Goal: Task Accomplishment & Management: Manage account settings

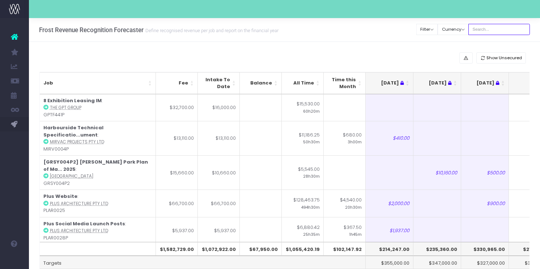
click at [503, 27] on input "text" at bounding box center [498, 29] width 61 height 11
type input "[PERSON_NAME]"
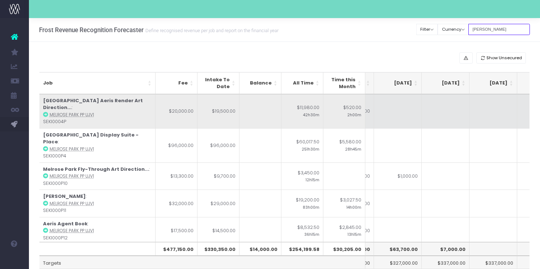
scroll to position [0, 182]
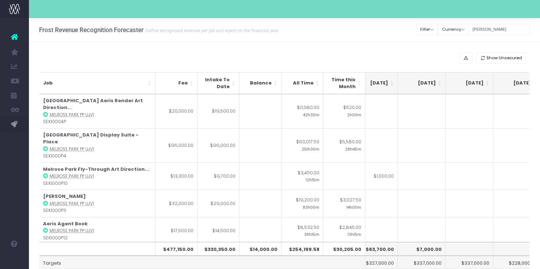
click at [391, 86] on th "[DATE]" at bounding box center [374, 83] width 48 height 22
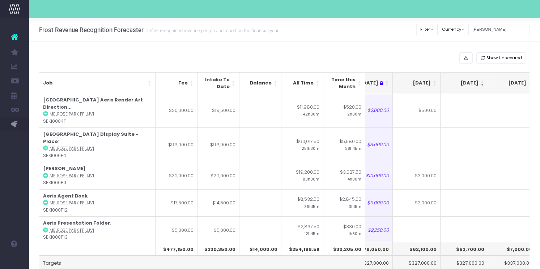
click at [436, 85] on th "[DATE]" at bounding box center [417, 83] width 48 height 22
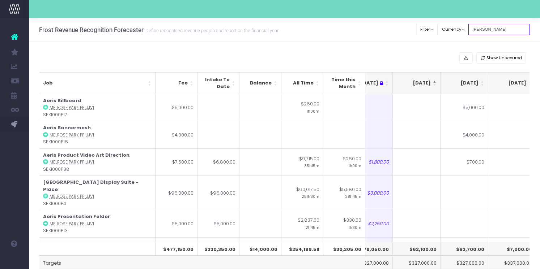
drag, startPoint x: 501, startPoint y: 30, endPoint x: 424, endPoint y: 23, distance: 77.0
click at [432, 28] on div "Clear Filters Filter By Account Manager All [PERSON_NAME] inezritchie [PERSON_N…" at bounding box center [473, 29] width 113 height 15
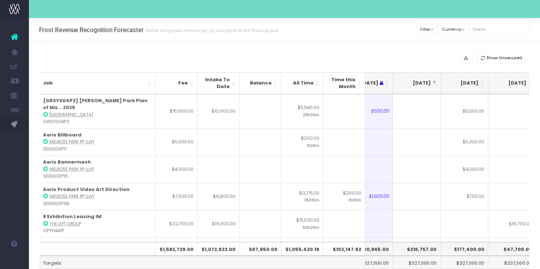
click at [434, 86] on th "[DATE]" at bounding box center [417, 83] width 48 height 22
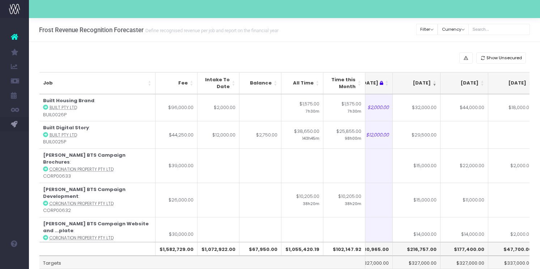
click at [434, 86] on th "[DATE]" at bounding box center [417, 83] width 48 height 22
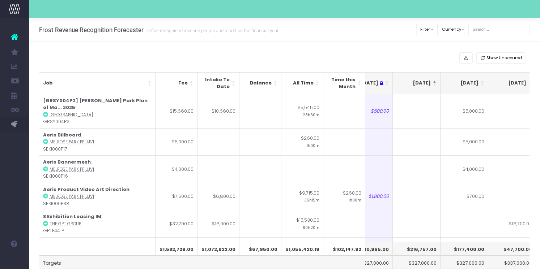
click at [434, 86] on th "[DATE]" at bounding box center [417, 83] width 48 height 22
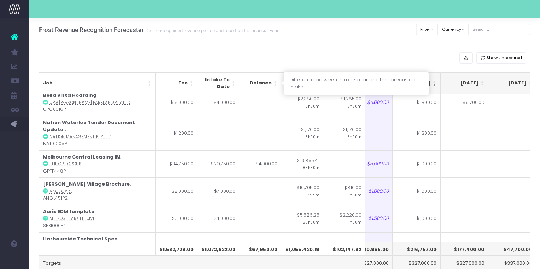
click at [274, 85] on th "Balance" at bounding box center [260, 83] width 42 height 22
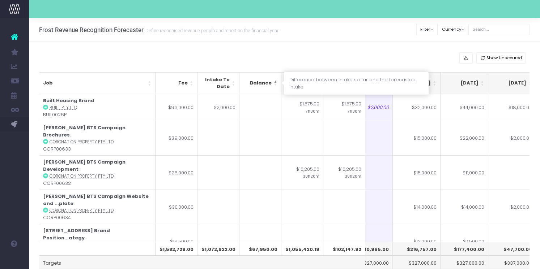
click at [274, 85] on th "Balance" at bounding box center [260, 83] width 42 height 22
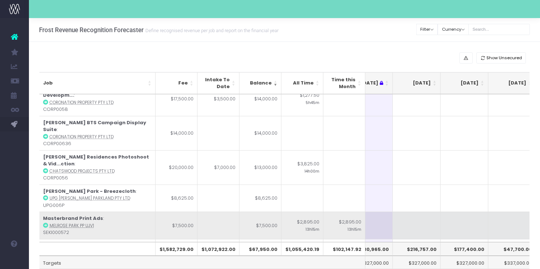
click at [408, 212] on td at bounding box center [417, 225] width 48 height 27
type input "7"
type input "5"
type input "6000"
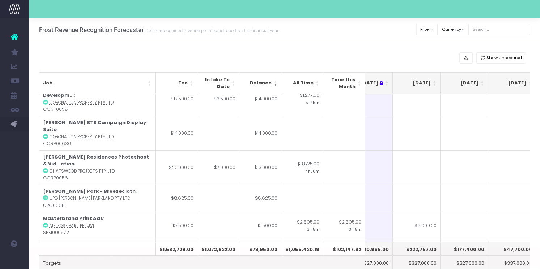
click at [465, 212] on td at bounding box center [465, 225] width 48 height 27
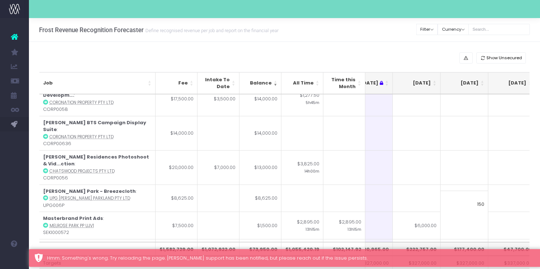
type input "1500"
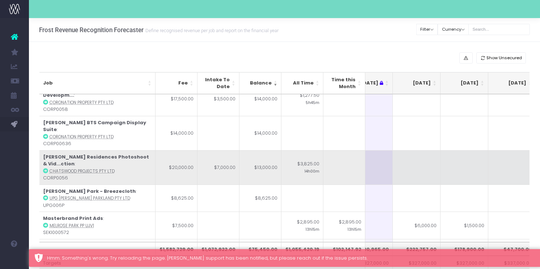
click at [438, 151] on td at bounding box center [417, 167] width 48 height 34
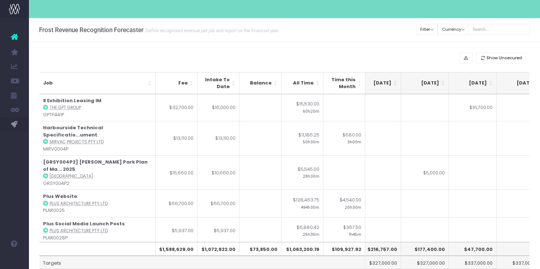
click at [394, 85] on th "[DATE]" at bounding box center [377, 83] width 48 height 22
click at [273, 85] on th "Balance" at bounding box center [260, 83] width 42 height 22
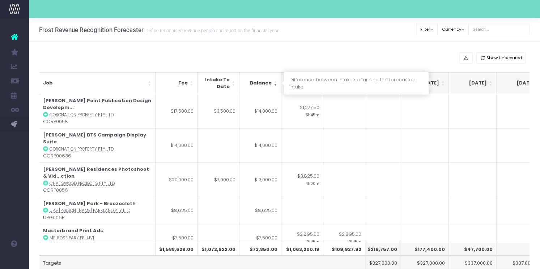
click at [273, 85] on th "Balance" at bounding box center [260, 83] width 42 height 22
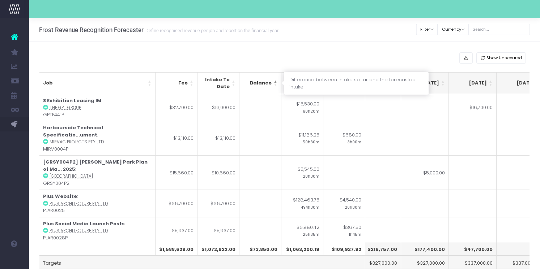
click at [276, 84] on th "Balance" at bounding box center [260, 83] width 42 height 22
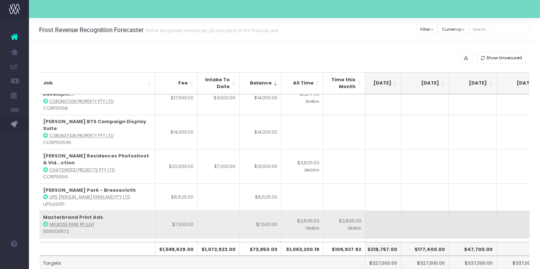
click at [383, 211] on td at bounding box center [377, 224] width 48 height 27
type input "6000"
click at [441, 211] on td at bounding box center [425, 224] width 48 height 27
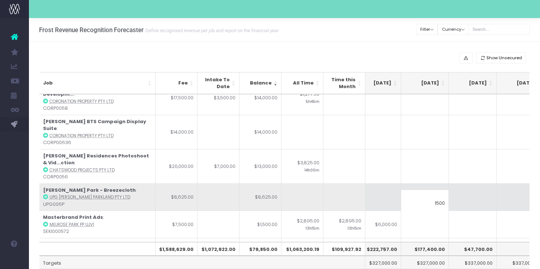
type input "1500"
click at [407, 184] on td at bounding box center [425, 197] width 48 height 27
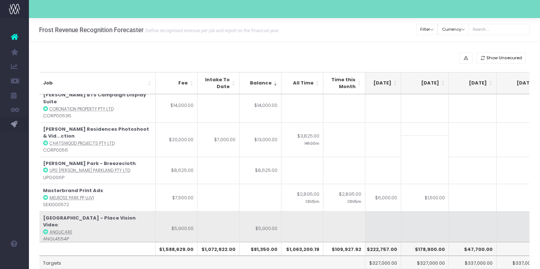
click at [388, 212] on td at bounding box center [377, 229] width 48 height 34
type input "5"
type input "3500"
click at [444, 212] on td at bounding box center [425, 229] width 48 height 34
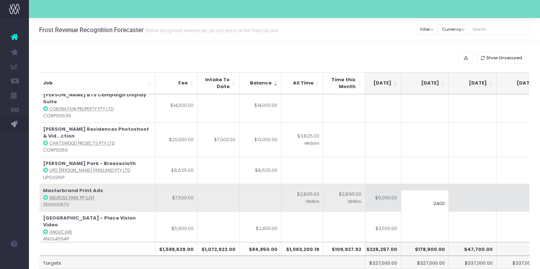
type input "2400"
click at [464, 189] on td at bounding box center [473, 197] width 48 height 27
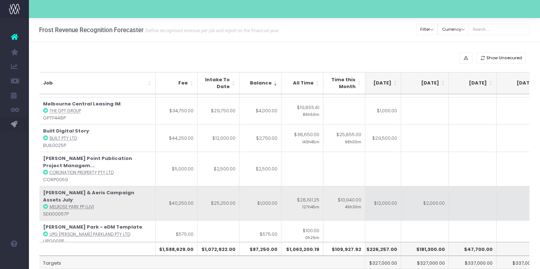
click at [46, 204] on icon at bounding box center [45, 206] width 5 height 5
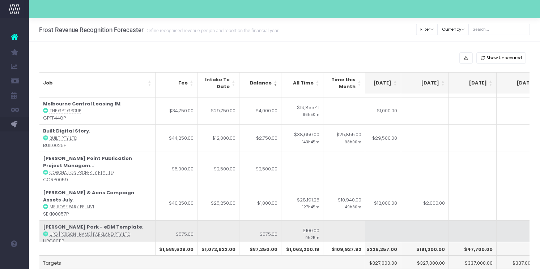
click at [390, 221] on td at bounding box center [377, 234] width 48 height 27
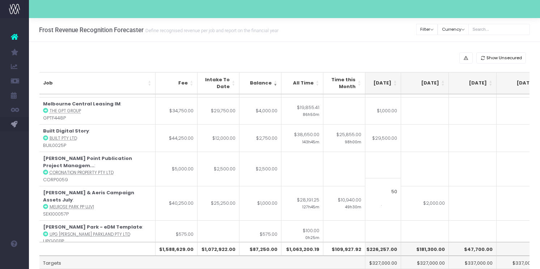
type input "5"
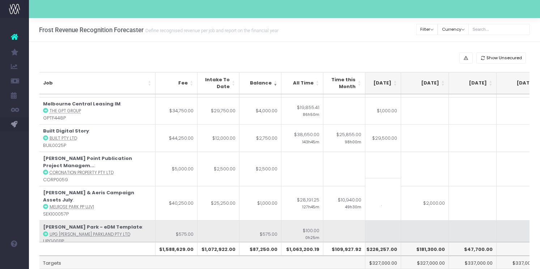
click at [434, 221] on td at bounding box center [425, 234] width 48 height 27
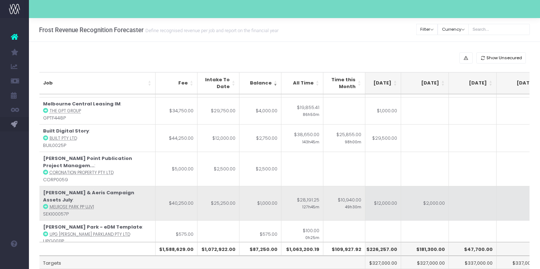
click at [411, 186] on td "$2,000.00" at bounding box center [425, 203] width 48 height 34
type input "3000"
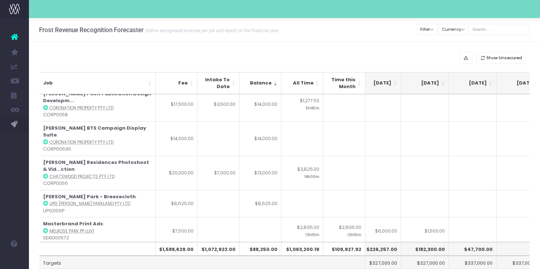
scroll to position [0, 156]
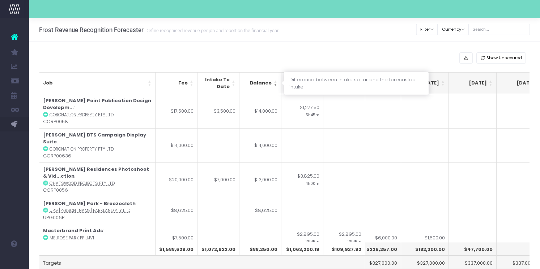
click at [275, 82] on th "Balance" at bounding box center [260, 83] width 42 height 22
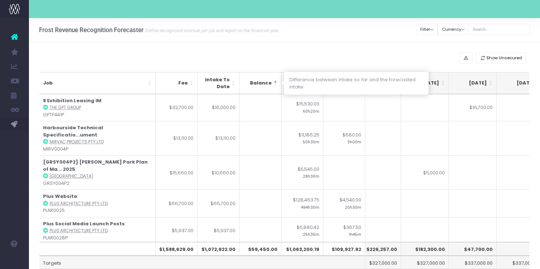
click at [275, 84] on th "Balance" at bounding box center [260, 83] width 42 height 22
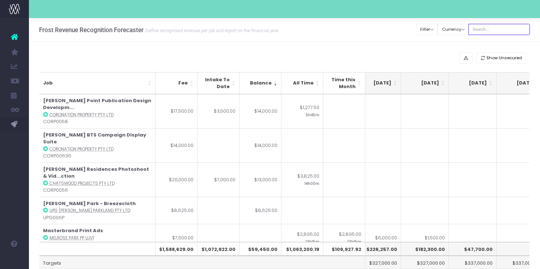
click at [497, 34] on input "text" at bounding box center [498, 29] width 61 height 11
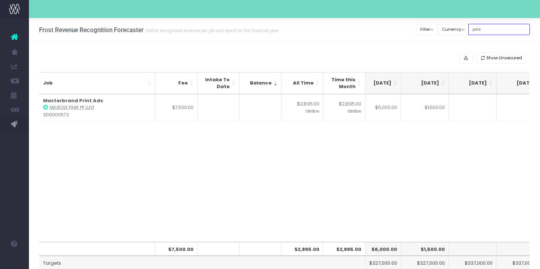
type input "print"
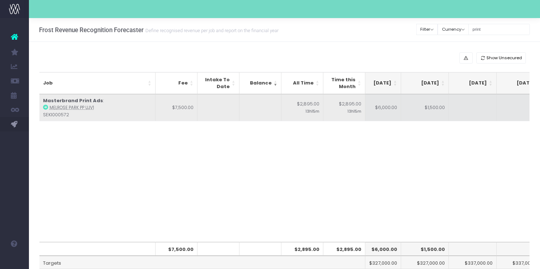
click at [387, 118] on td "$6,000.00" at bounding box center [377, 107] width 48 height 27
click at [428, 117] on td "$1,500.00" at bounding box center [425, 107] width 48 height 27
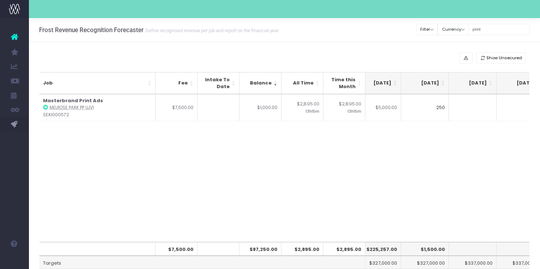
type input "2500"
click at [458, 171] on div "Job Fee Intake To Date Balance All Time Time this Month May 25 Jun 25 Jul 25 Au…" at bounding box center [284, 168] width 490 height 148
click at [487, 30] on input "print" at bounding box center [498, 29] width 61 height 11
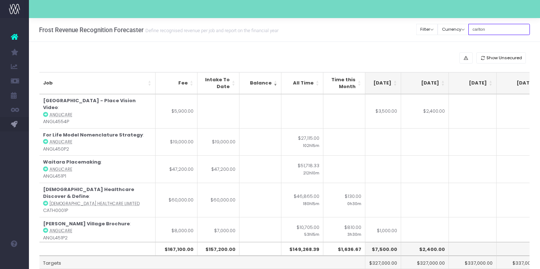
type input "carlton"
